Goal: Task Accomplishment & Management: Complete application form

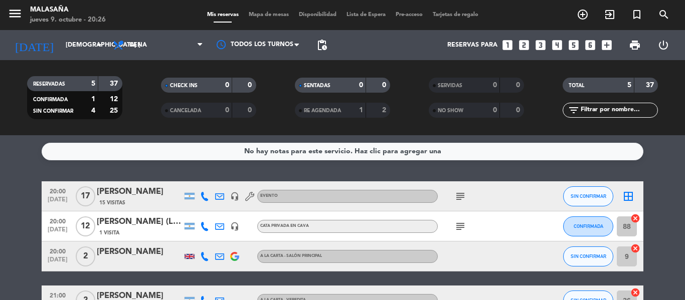
scroll to position [13, 0]
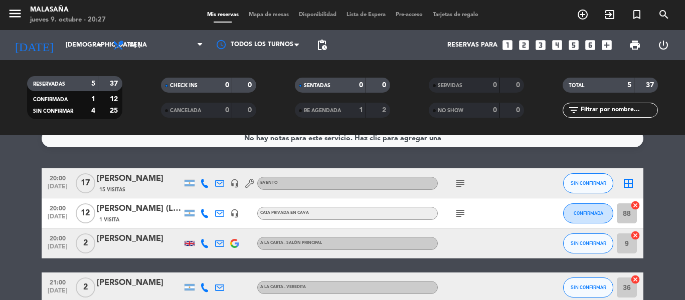
click at [524, 44] on icon "looks_two" at bounding box center [523, 45] width 13 height 13
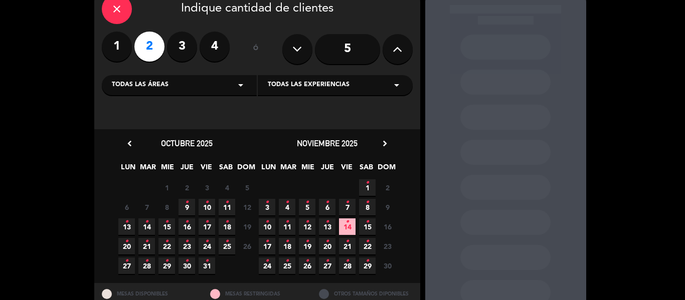
scroll to position [83, 0]
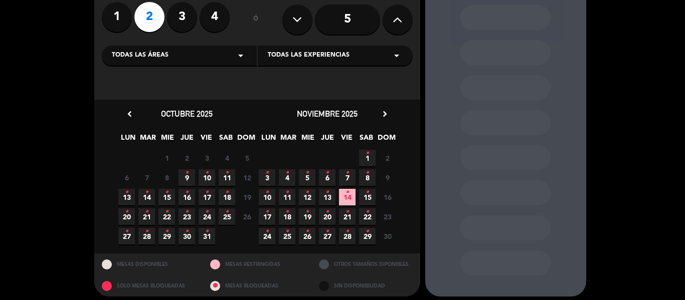
click at [230, 179] on span "11 •" at bounding box center [227, 177] width 17 height 17
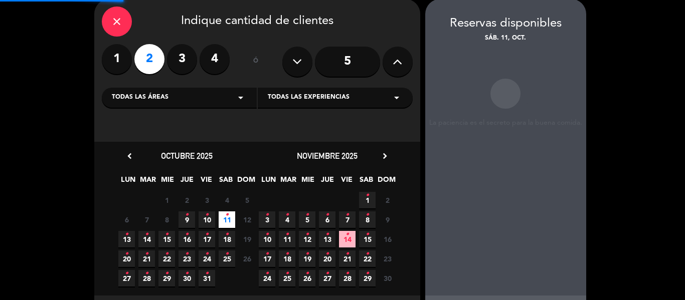
scroll to position [40, 0]
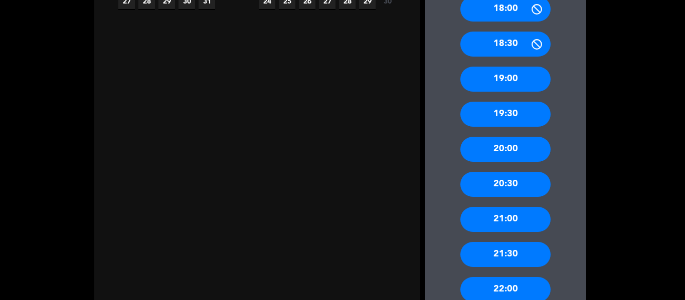
click at [516, 214] on div "21:00" at bounding box center [505, 219] width 90 height 25
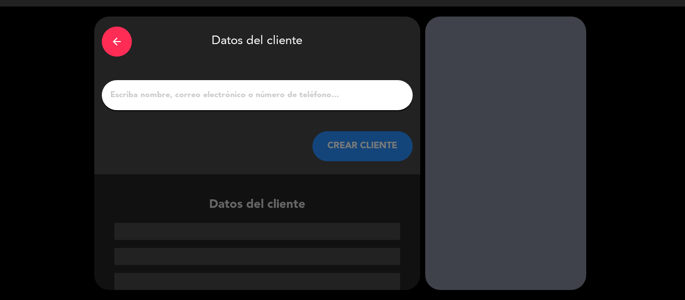
click at [256, 98] on input "1" at bounding box center [257, 95] width 296 height 14
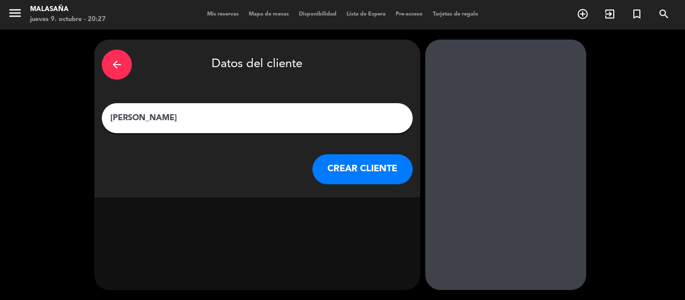
scroll to position [1, 0]
type input "[PERSON_NAME]"
click at [373, 169] on button "CREAR CLIENTE" at bounding box center [362, 169] width 100 height 30
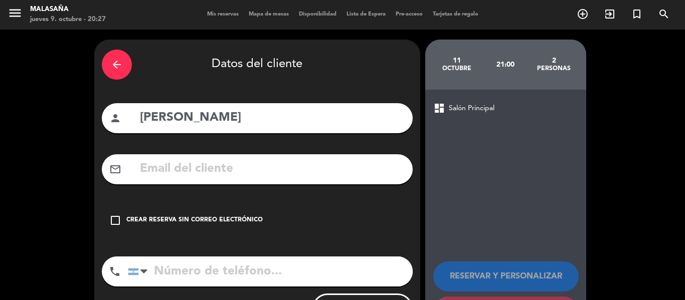
click at [280, 170] on input "text" at bounding box center [272, 169] width 266 height 21
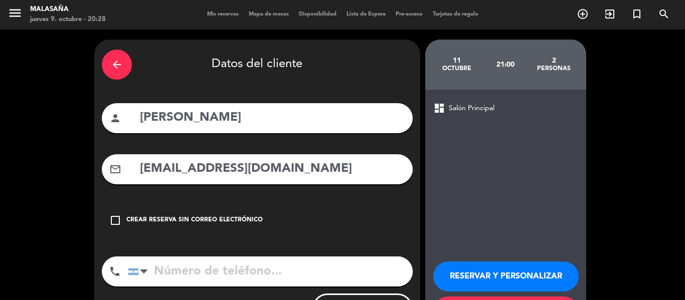
type input "[EMAIL_ADDRESS][DOMAIN_NAME]"
click at [258, 275] on input "tel" at bounding box center [270, 272] width 285 height 30
type input "01161070568"
click at [508, 272] on button "RESERVAR Y PERSONALIZAR" at bounding box center [505, 277] width 145 height 30
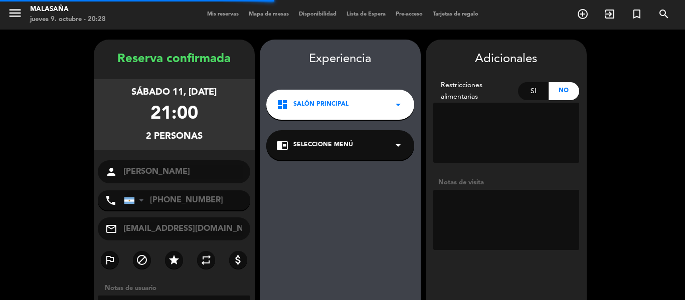
scroll to position [40, 0]
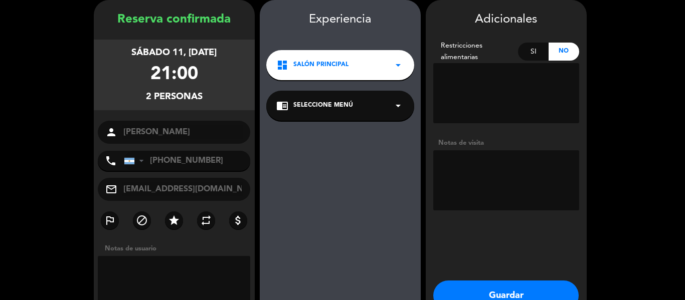
click at [517, 209] on textarea at bounding box center [506, 180] width 146 height 60
paste textarea "**Cata privada* 2 personas 11 de octubre Recepción papas bravas _Primer paso_ B…"
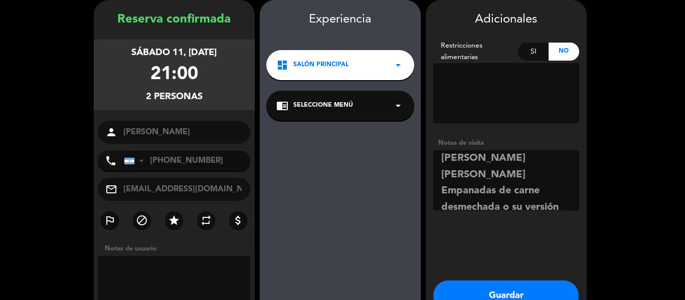
scroll to position [0, 0]
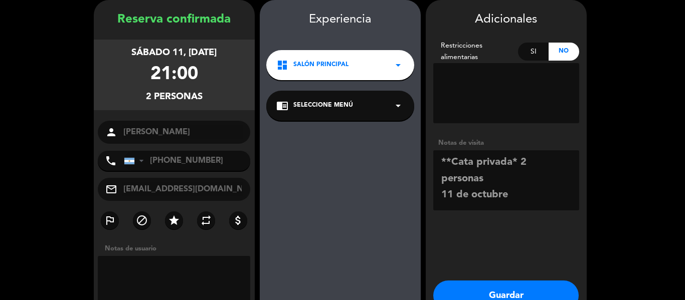
type textarea "**Cata privada* 2 personas 11 de octubre Recepción papas bravas _Primer paso_ B…"
click at [504, 290] on button "Guardar" at bounding box center [505, 296] width 145 height 30
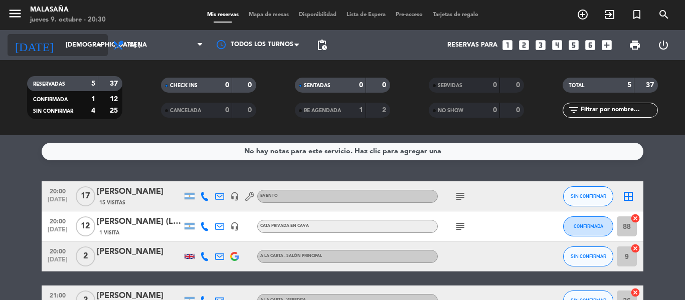
click at [96, 52] on input "[DEMOGRAPHIC_DATA] [DATE]" at bounding box center [103, 45] width 85 height 17
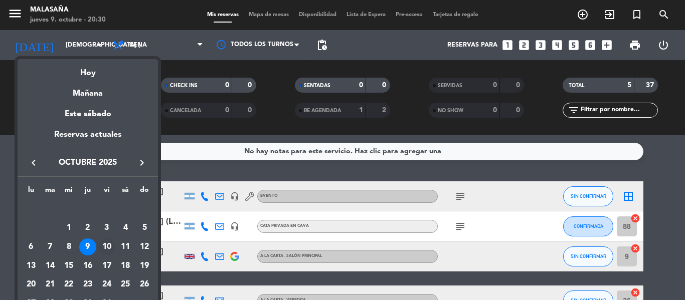
click at [108, 246] on div "10" at bounding box center [106, 247] width 17 height 17
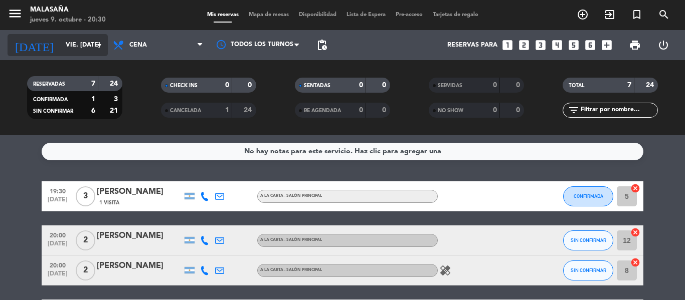
click at [84, 49] on input "vie. [DATE]" at bounding box center [103, 45] width 85 height 17
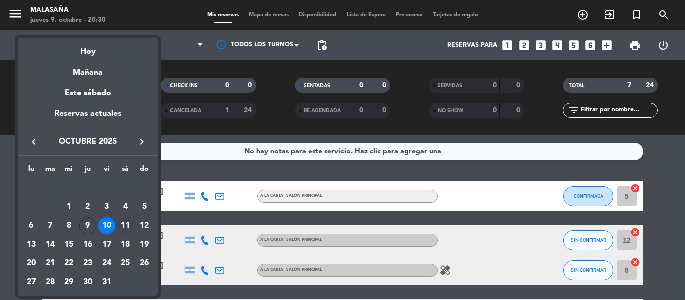
click at [127, 226] on div "11" at bounding box center [125, 226] width 17 height 17
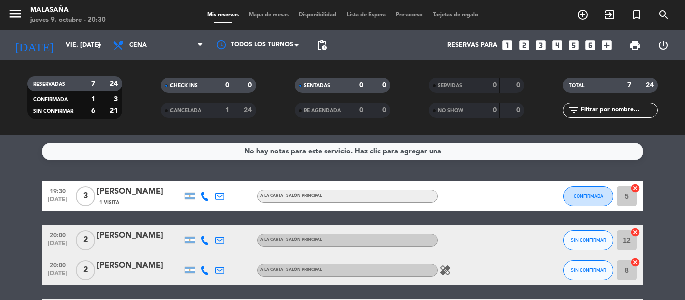
type input "sáb. [DATE]"
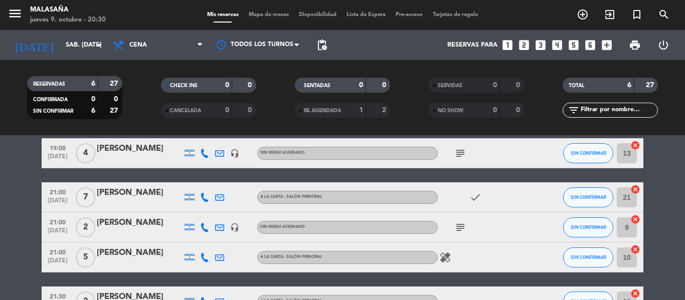
scroll to position [44, 0]
